Goal: Information Seeking & Learning: Learn about a topic

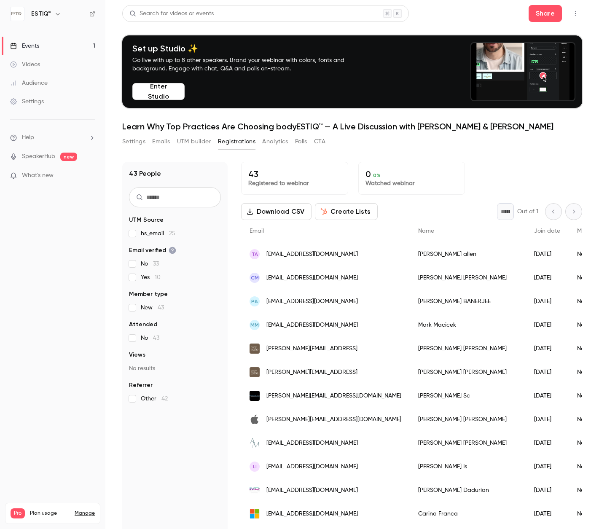
click at [41, 48] on link "Events 1" at bounding box center [52, 46] width 105 height 19
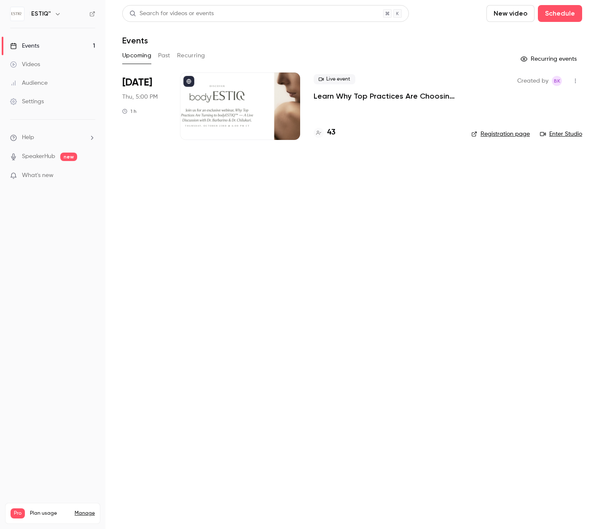
click at [331, 131] on h4 "43" at bounding box center [331, 132] width 8 height 11
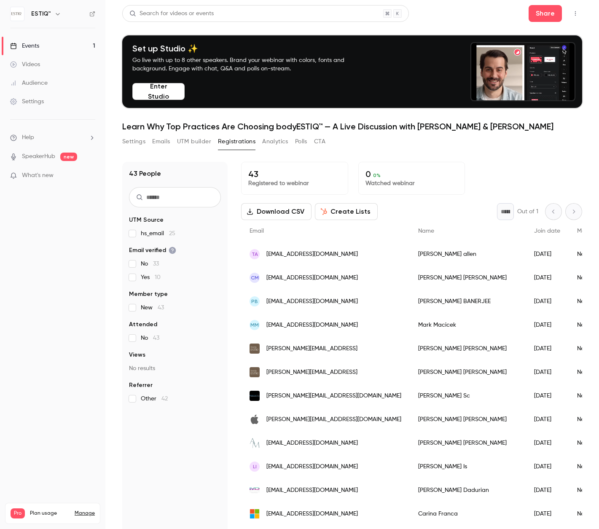
click at [46, 45] on link "Events 1" at bounding box center [52, 46] width 105 height 19
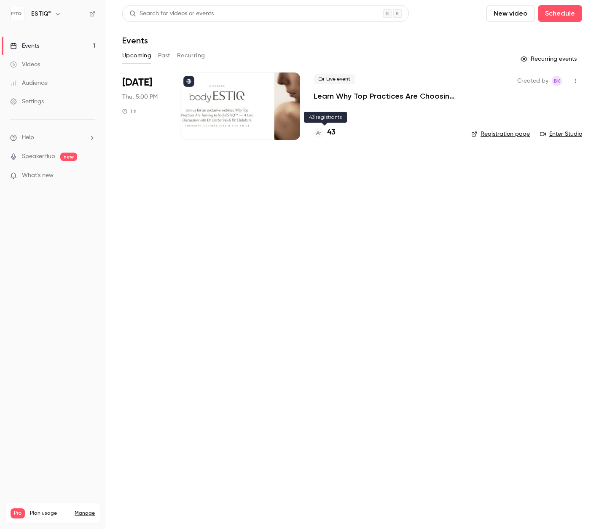
click at [328, 128] on h4 "43" at bounding box center [331, 132] width 8 height 11
